Goal: Transaction & Acquisition: Obtain resource

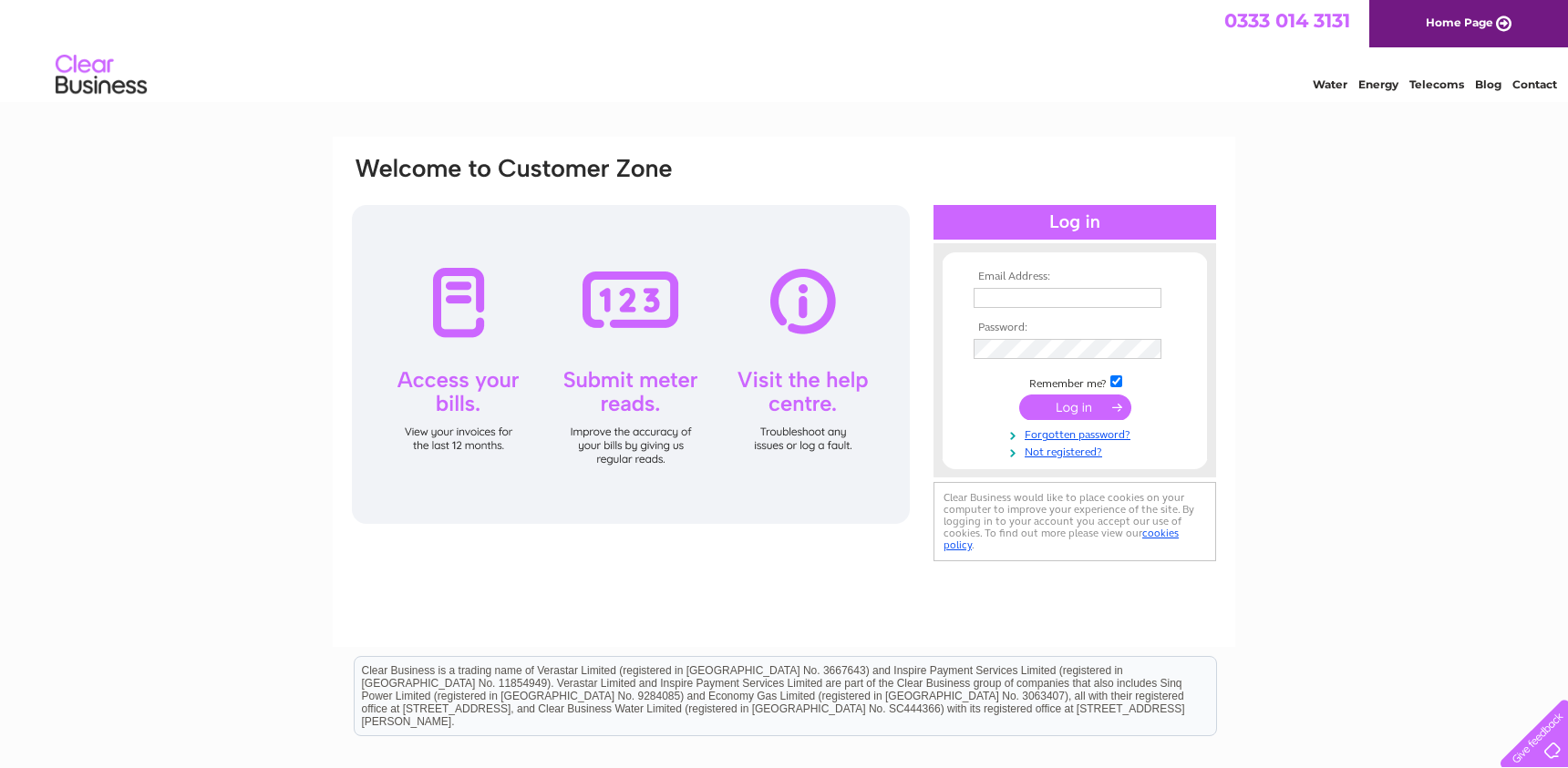
drag, startPoint x: 0, startPoint y: 0, endPoint x: 1108, endPoint y: 299, distance: 1147.6
click at [1108, 299] on input "text" at bounding box center [1067, 297] width 188 height 20
type input "steve@militarymarketing.co.uk"
click at [1457, 107] on html "0333 014 3131 Home Page Water Energy Telecoms Blog Contact" at bounding box center [784, 53] width 1568 height 107
click at [1019, 397] on input "submit" at bounding box center [1075, 409] width 112 height 25
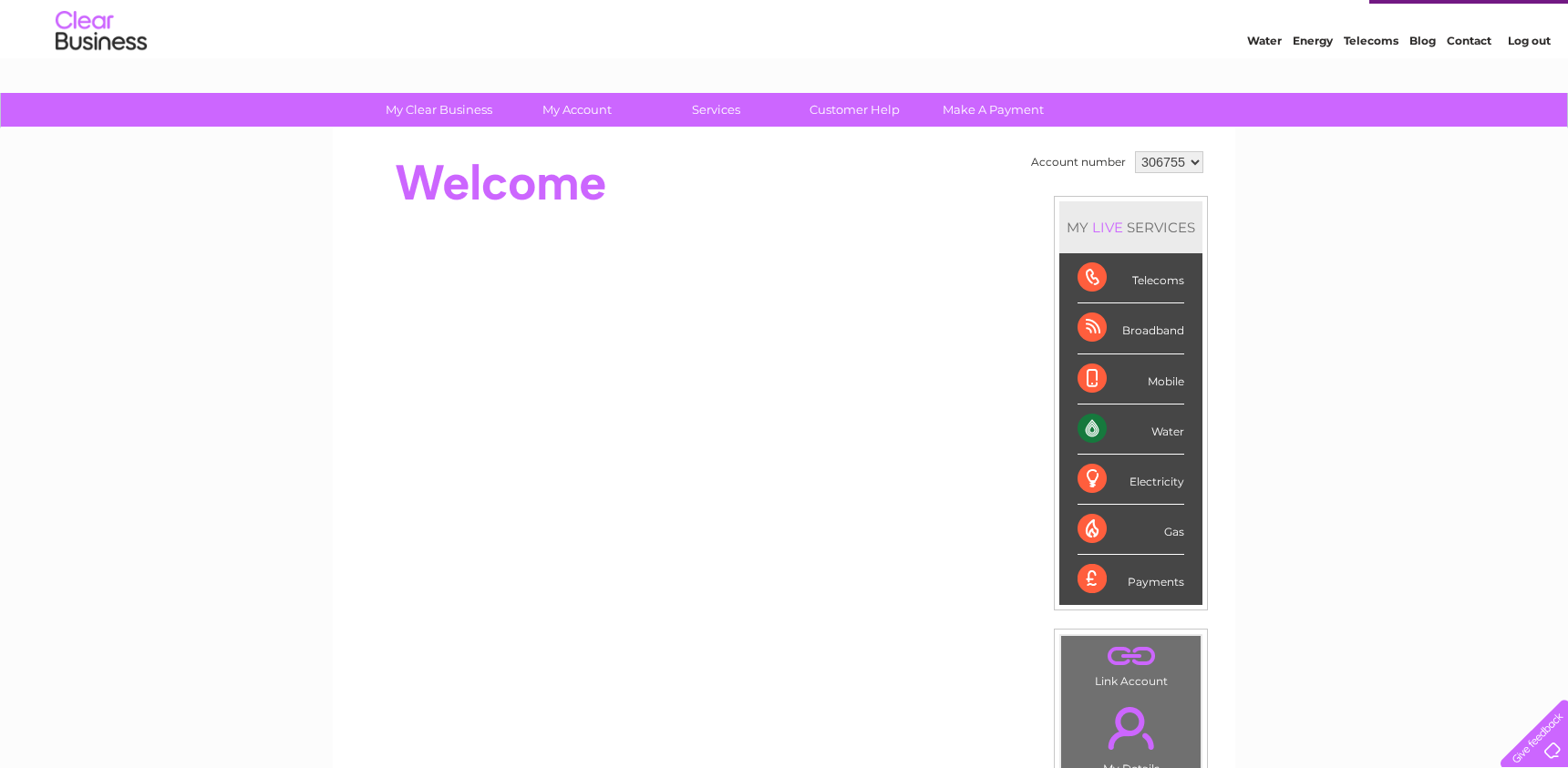
scroll to position [42, 0]
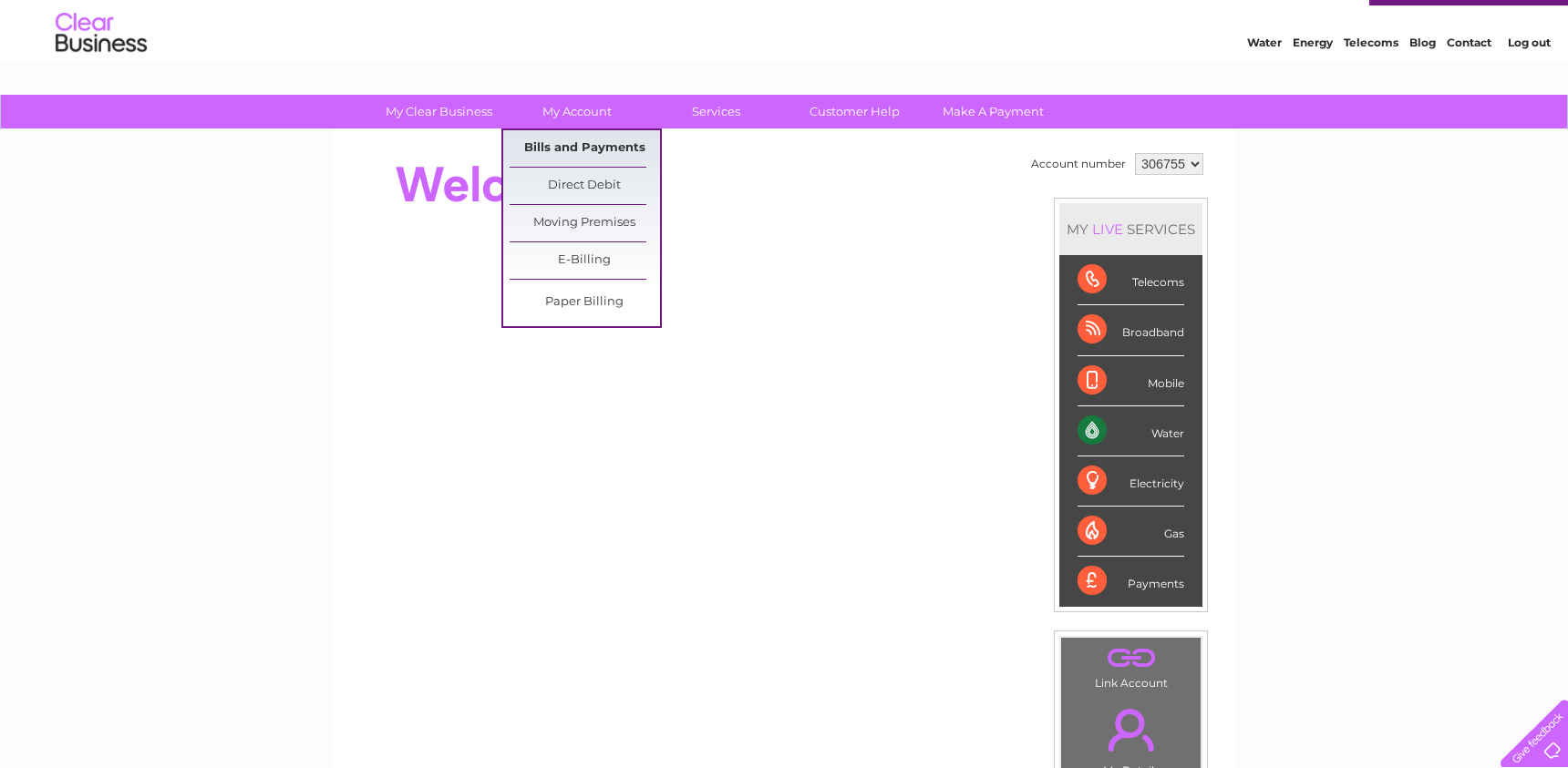
click at [561, 145] on link "Bills and Payments" at bounding box center [585, 148] width 151 height 36
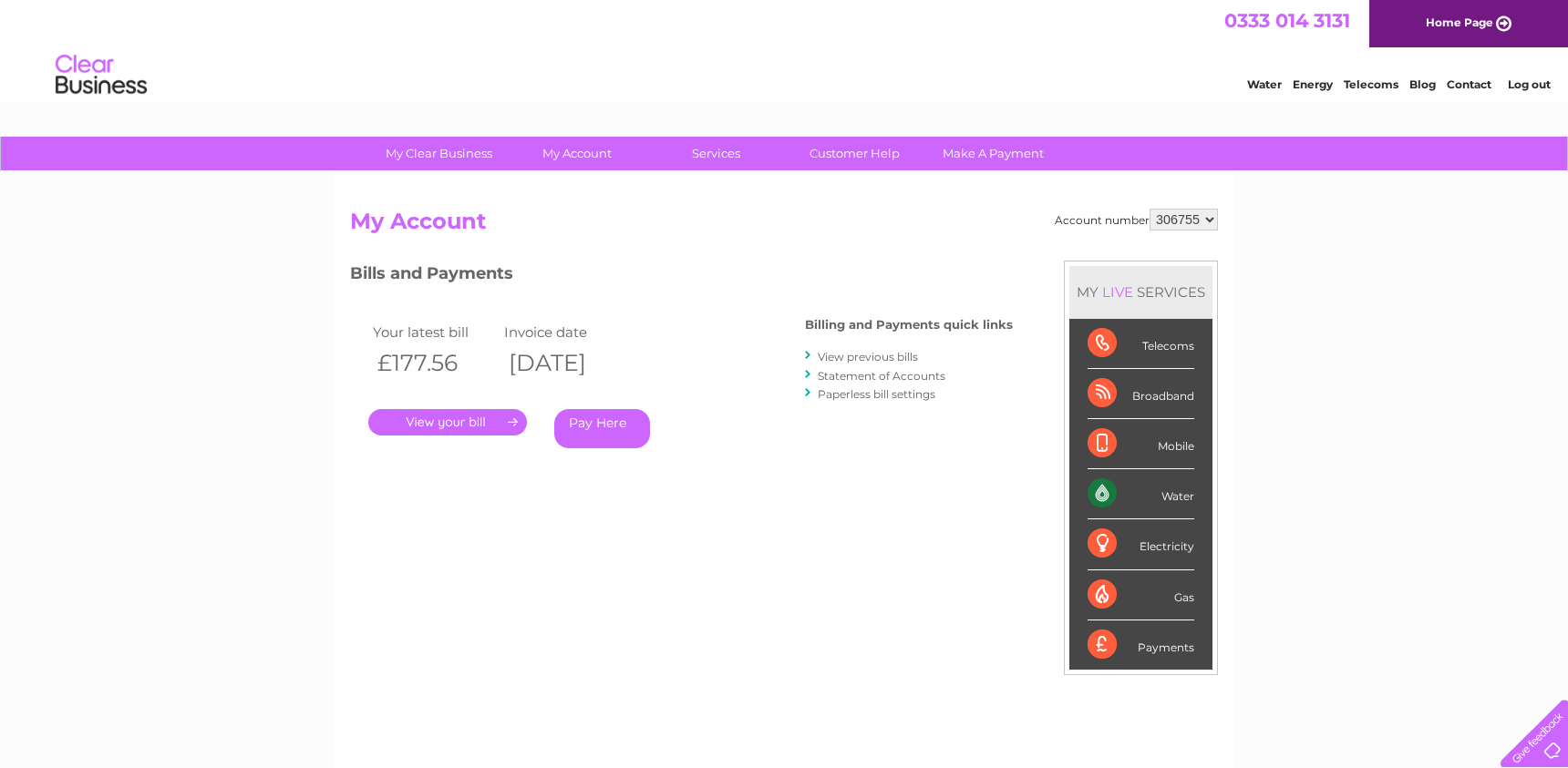
click at [881, 354] on link "View previous bills" at bounding box center [867, 356] width 100 height 14
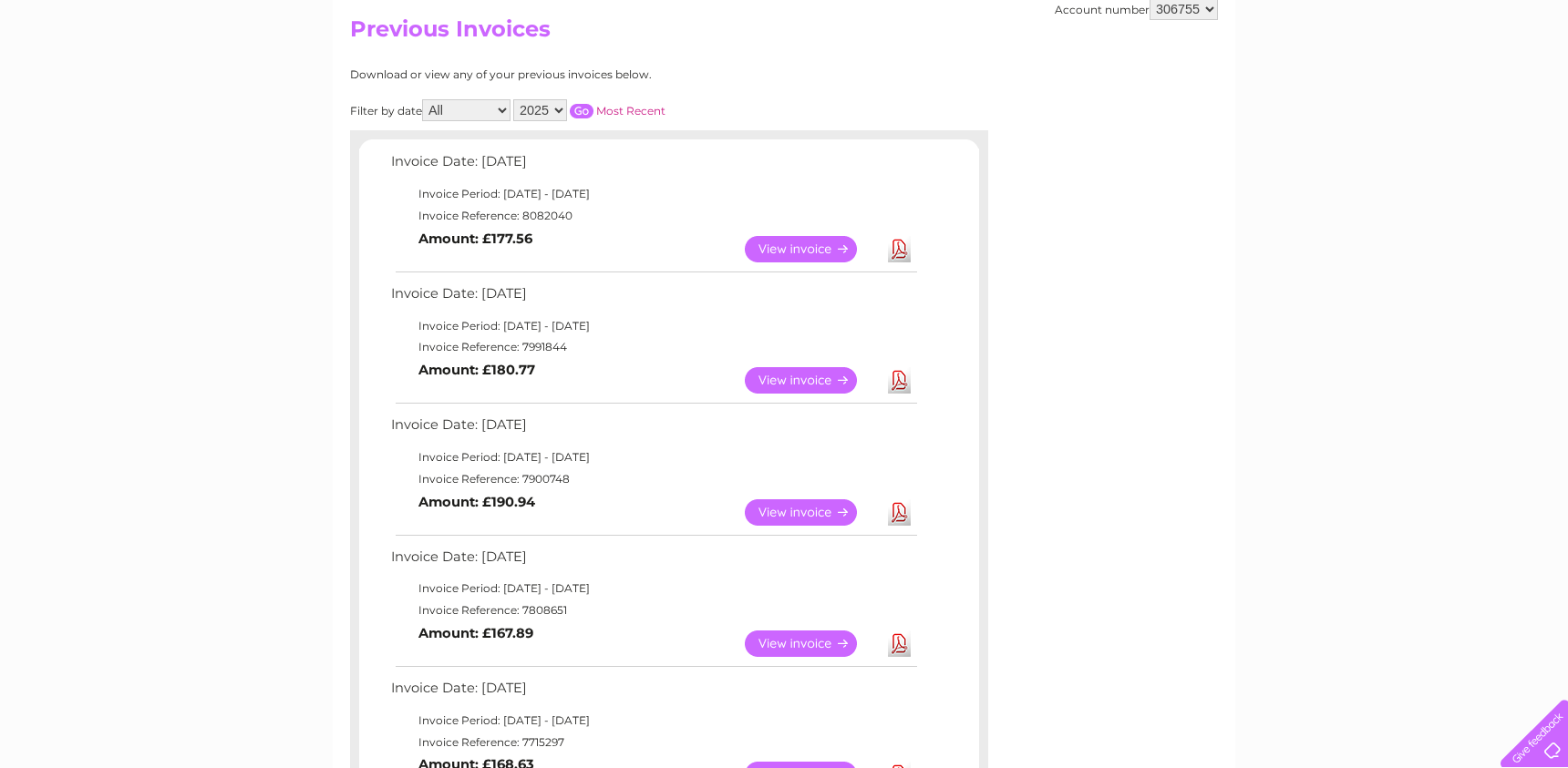
scroll to position [273, 0]
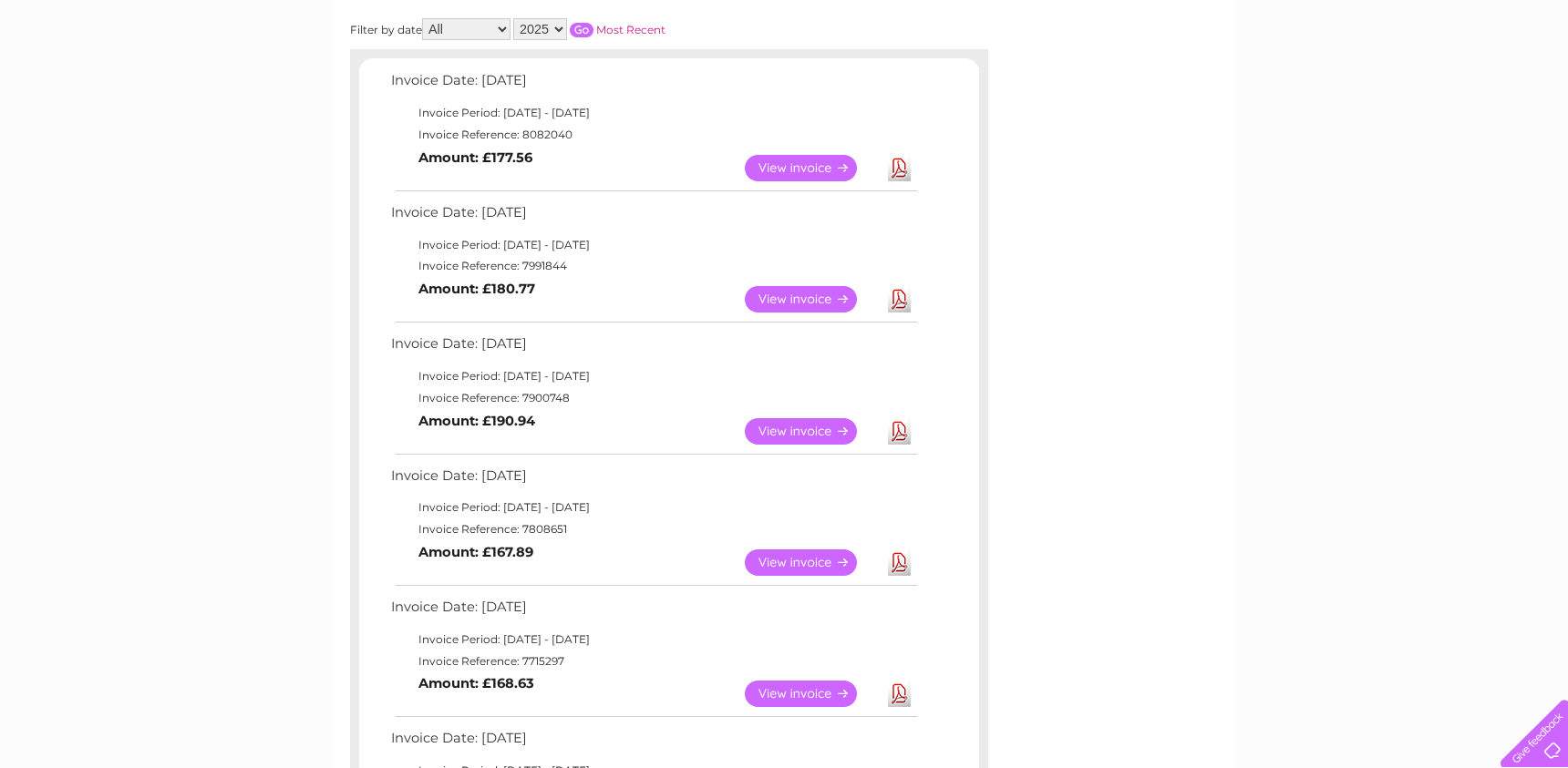
click at [806, 427] on link "View" at bounding box center [811, 431] width 134 height 26
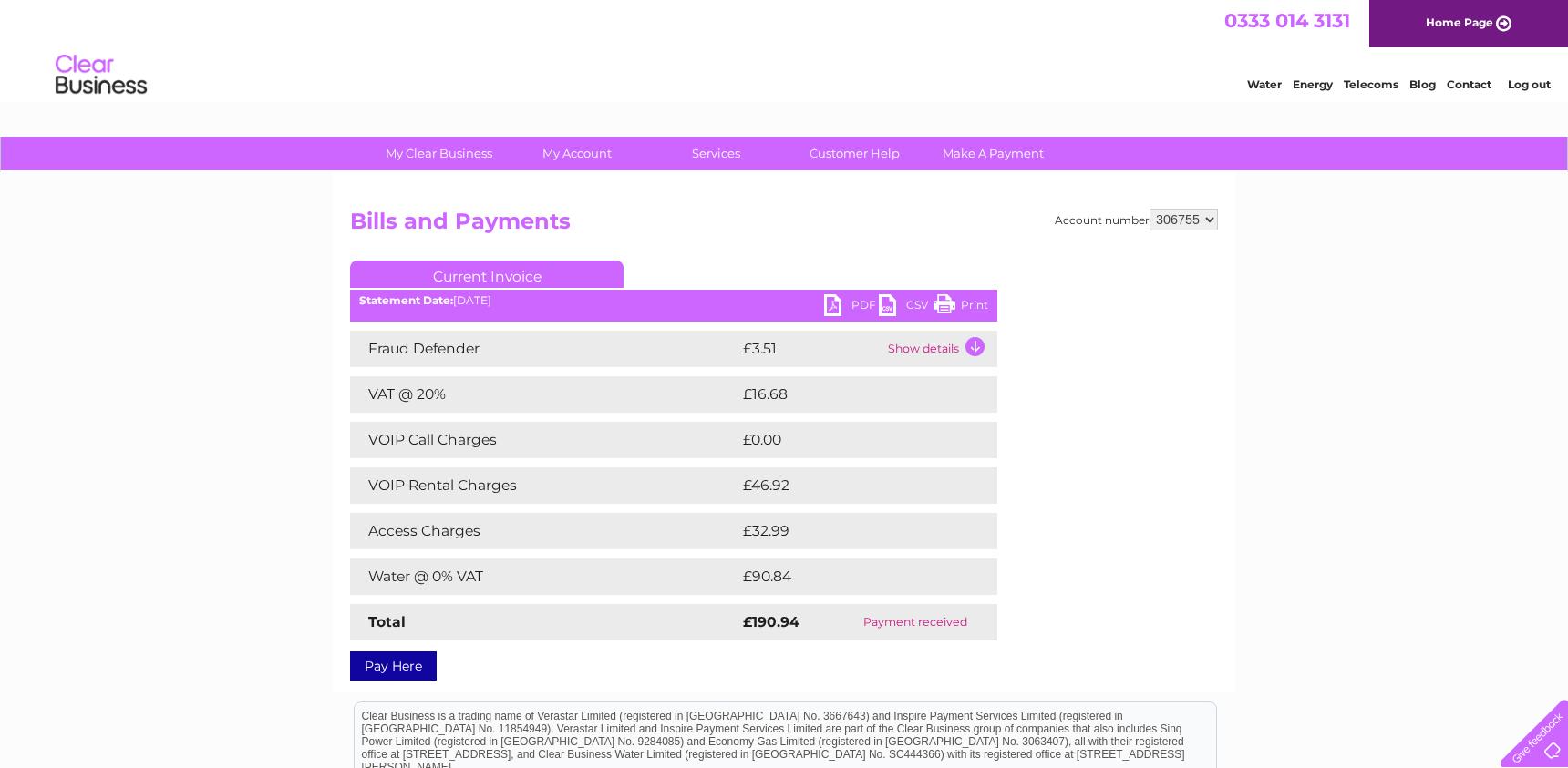
click at [973, 297] on link "Print" at bounding box center [961, 308] width 54 height 26
click at [848, 296] on link "PDF" at bounding box center [851, 308] width 54 height 26
click at [861, 302] on link "PDF" at bounding box center [851, 308] width 54 height 26
click at [863, 299] on link "PDF" at bounding box center [851, 308] width 54 height 26
